Goal: Navigation & Orientation: Find specific page/section

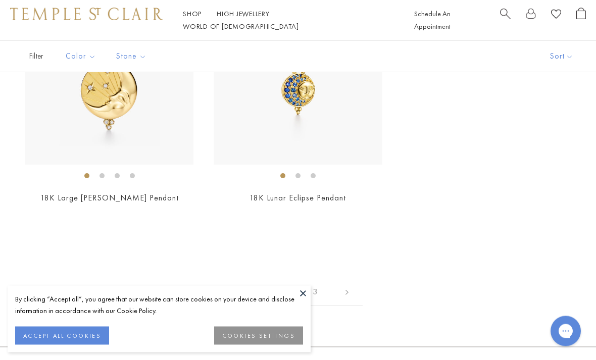
scroll to position [4961, 0]
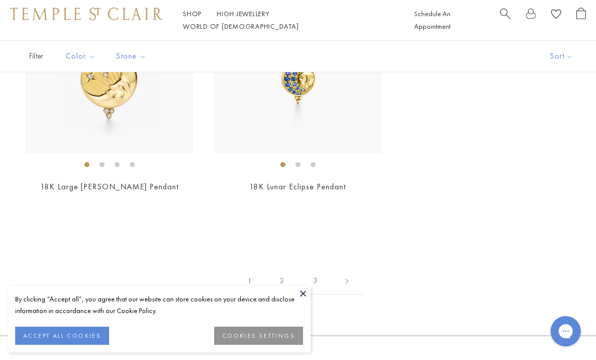
click at [286, 276] on link "2" at bounding box center [282, 281] width 33 height 28
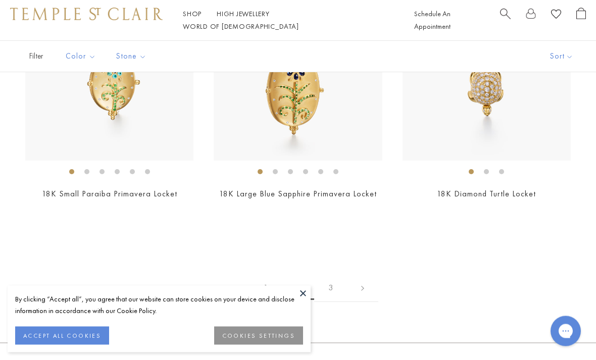
scroll to position [3947, 0]
click at [328, 282] on link "3" at bounding box center [330, 288] width 33 height 28
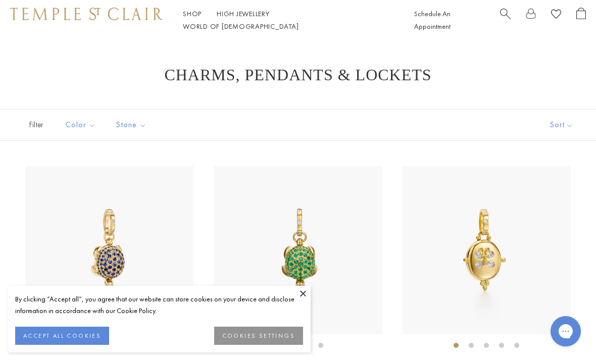
click at [180, 25] on div "Shop Shop Categories Amulets Pendants & Charms Lockets Chains & Leather Cords E…" at bounding box center [212, 20] width 404 height 25
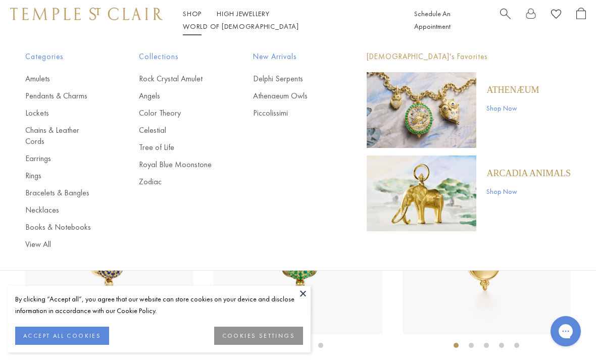
click at [34, 170] on link "Rings" at bounding box center [61, 175] width 73 height 11
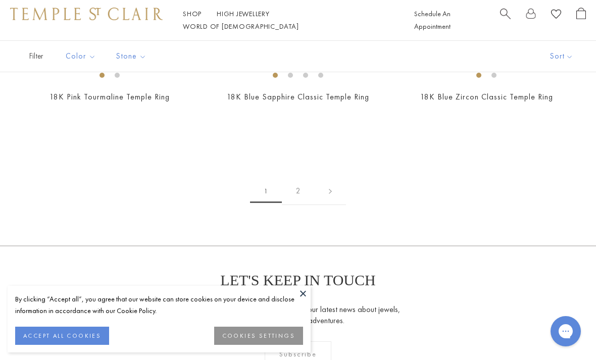
scroll to position [3582, 0]
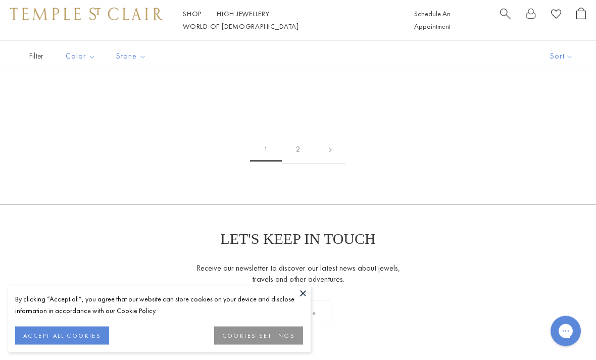
click at [294, 142] on link "2" at bounding box center [298, 150] width 33 height 28
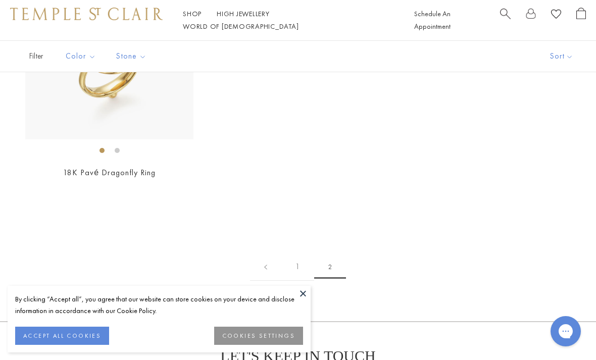
scroll to position [458, 0]
click at [293, 255] on link "1" at bounding box center [297, 267] width 33 height 28
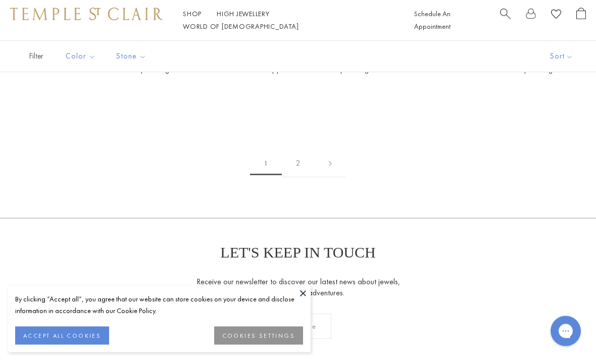
scroll to position [3568, 0]
click at [292, 160] on link "2" at bounding box center [298, 164] width 33 height 28
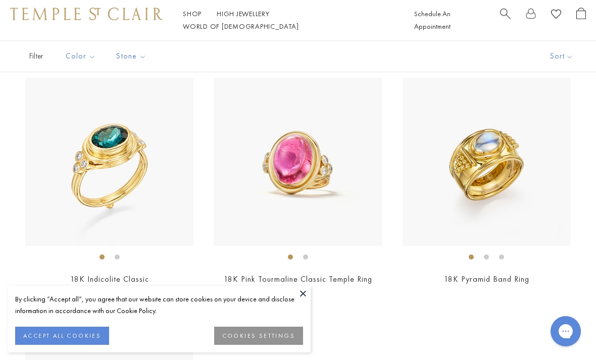
scroll to position [88, 0]
click at [301, 301] on button at bounding box center [302, 293] width 15 height 15
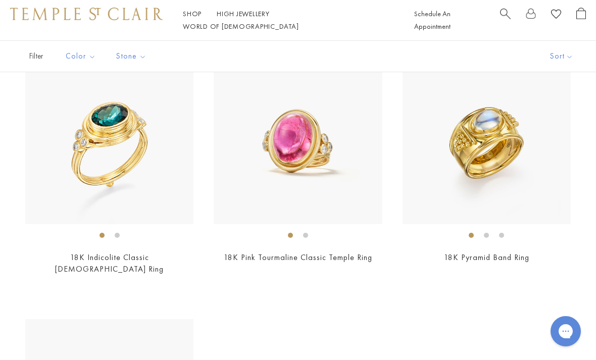
scroll to position [0, 0]
